Goal: Task Accomplishment & Management: Manage account settings

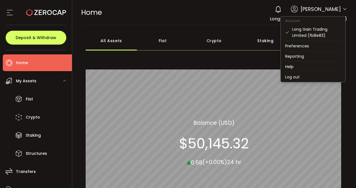
click at [344, 8] on icon at bounding box center [344, 9] width 4 height 4
click at [298, 77] on li "Log out" at bounding box center [312, 77] width 65 height 10
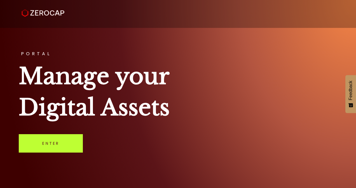
click at [72, 148] on link "Enter" at bounding box center [51, 143] width 64 height 18
